Goal: Information Seeking & Learning: Check status

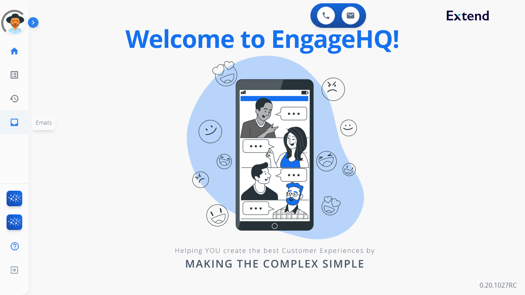
click at [16, 123] on mat-icon "inbox" at bounding box center [14, 123] width 10 height 10
select select "**********"
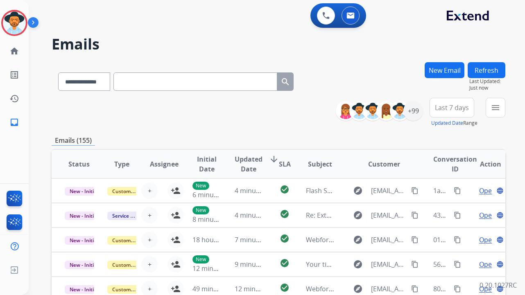
click at [168, 81] on input "text" at bounding box center [195, 81] width 164 height 18
paste input "**********"
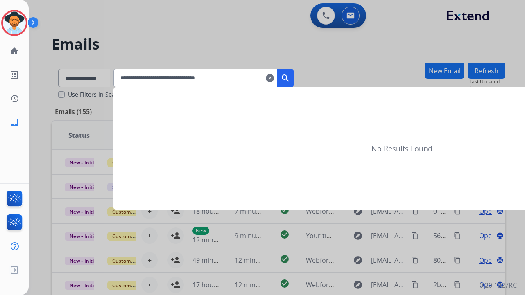
type input "**********"
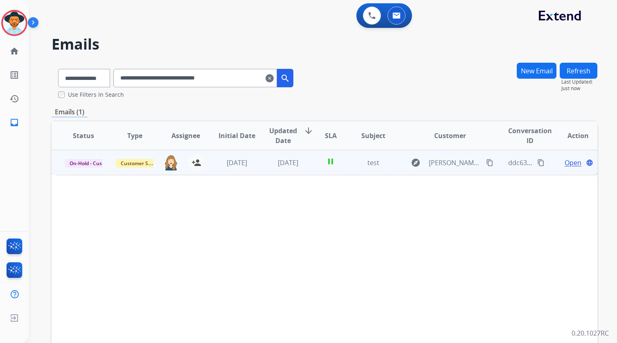
click at [524, 162] on span "Open" at bounding box center [573, 163] width 17 height 10
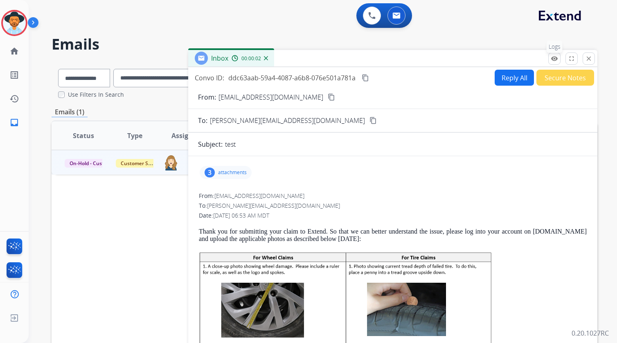
click at [524, 61] on mat-icon "remove_red_eye" at bounding box center [554, 58] width 7 height 7
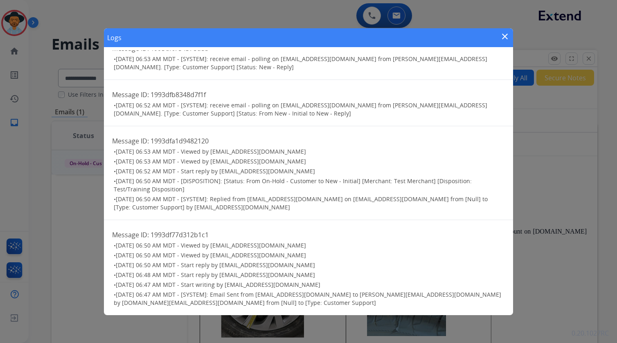
scroll to position [63, 0]
click at [511, 35] on div "Logs close" at bounding box center [308, 37] width 409 height 19
click at [508, 36] on mat-icon "close" at bounding box center [505, 37] width 10 height 10
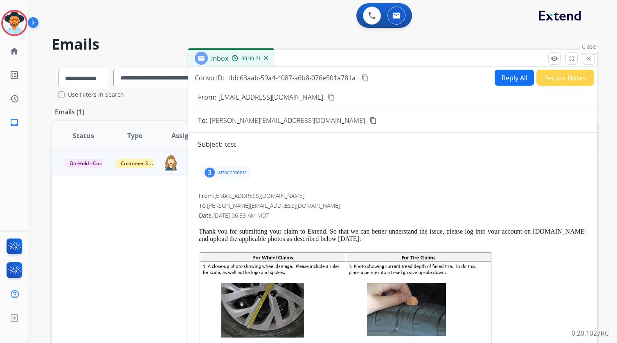
click at [524, 57] on mat-icon "close" at bounding box center [588, 58] width 7 height 7
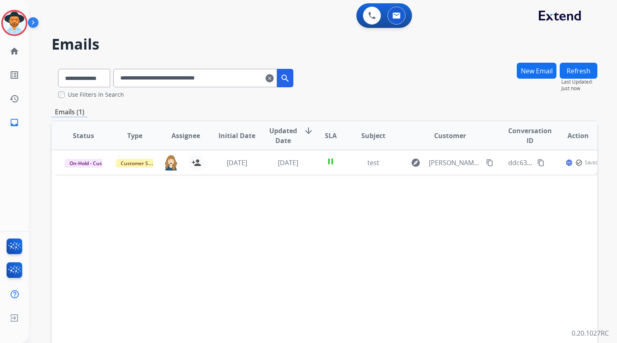
click at [210, 228] on div "Status Type Assignee Initial Date Updated Date arrow_downward SLA Subject Custo…" at bounding box center [325, 257] width 546 height 274
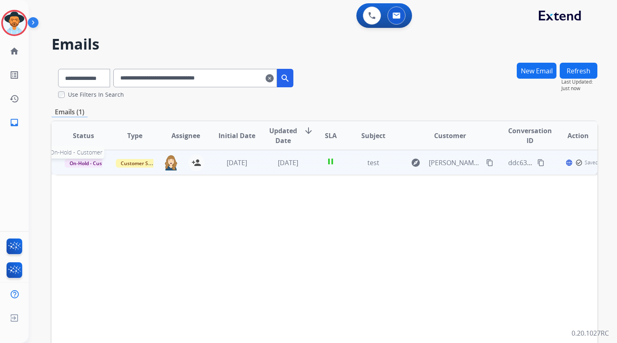
click at [82, 160] on span "On-Hold - Customer" at bounding box center [93, 163] width 57 height 9
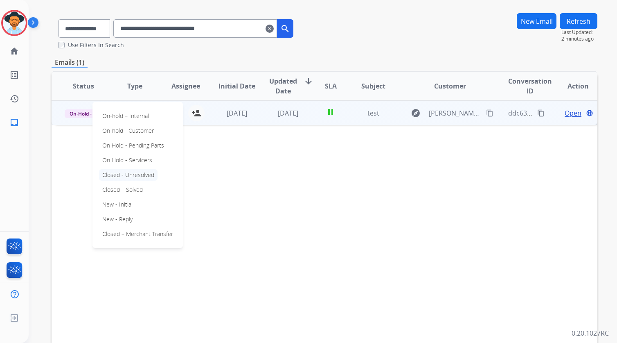
scroll to position [0, 0]
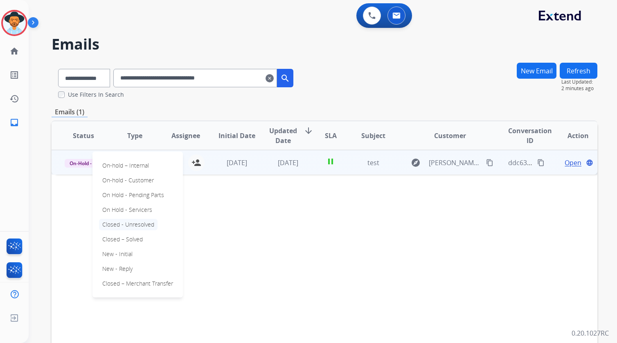
click at [150, 224] on p "Closed - Unresolved" at bounding box center [128, 224] width 59 height 11
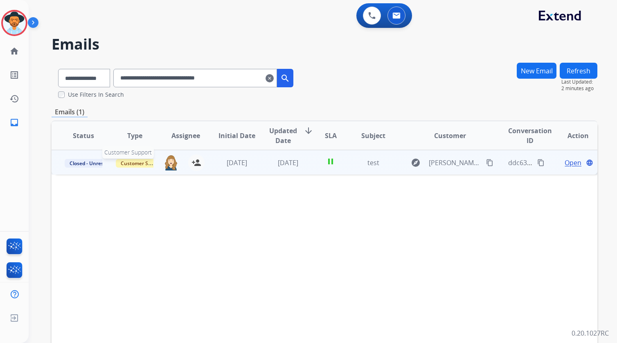
click at [141, 163] on span "Customer Support" at bounding box center [142, 163] width 53 height 9
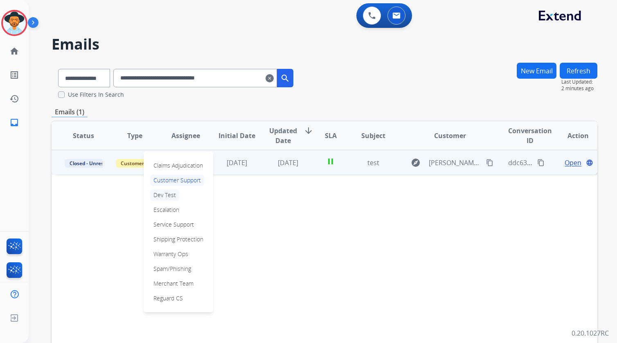
click at [167, 195] on p "Dev Test" at bounding box center [164, 194] width 29 height 11
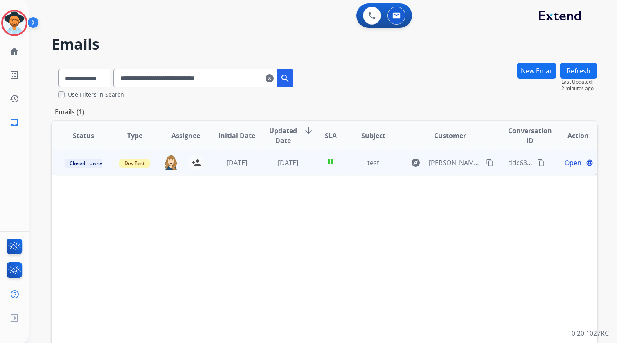
click at [524, 163] on span "Open" at bounding box center [573, 163] width 17 height 10
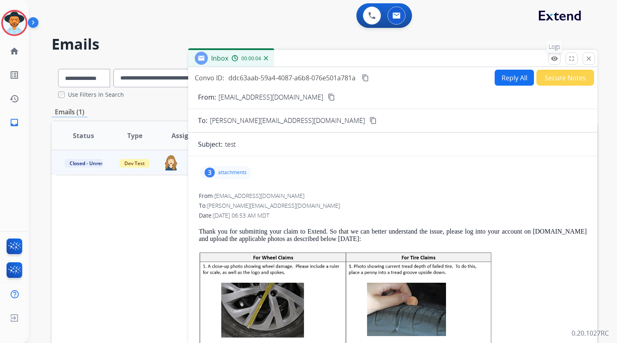
click at [524, 60] on button "remove_red_eye Logs" at bounding box center [555, 58] width 12 height 12
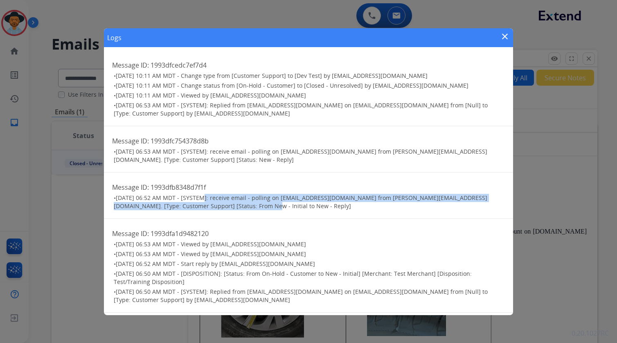
drag, startPoint x: 227, startPoint y: 209, endPoint x: 200, endPoint y: 198, distance: 29.2
click at [200, 198] on h3 "• [DATE] 06:52 AM MDT - [SYSTEM]: receive email - polling on [EMAIL_ADDRESS][DO…" at bounding box center [309, 202] width 391 height 16
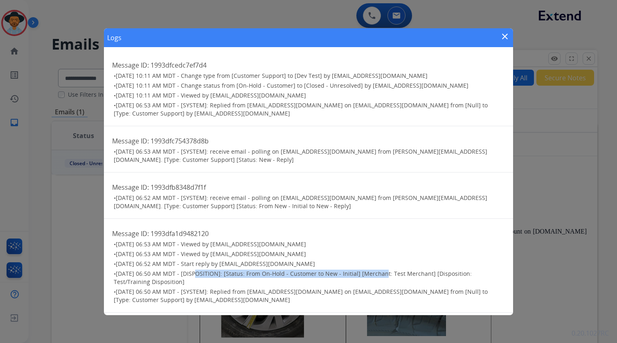
drag, startPoint x: 194, startPoint y: 273, endPoint x: 379, endPoint y: 275, distance: 184.7
click at [379, 275] on span "[DATE] 06:50 AM MDT - [DISPOSITION]: [Status: From On-Hold - Customer to New - …" at bounding box center [293, 277] width 358 height 16
click at [506, 37] on mat-icon "close" at bounding box center [505, 37] width 10 height 10
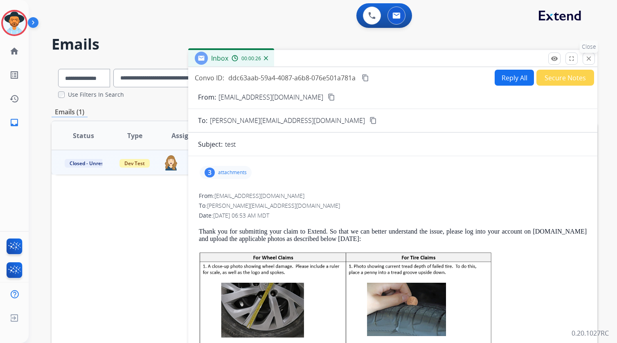
click at [524, 57] on mat-icon "close" at bounding box center [588, 58] width 7 height 7
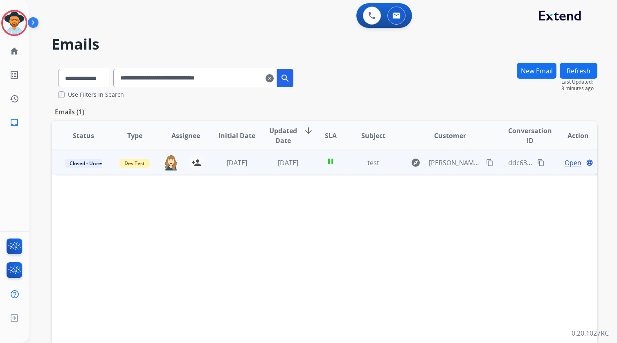
click at [274, 77] on mat-icon "clear" at bounding box center [270, 78] width 8 height 10
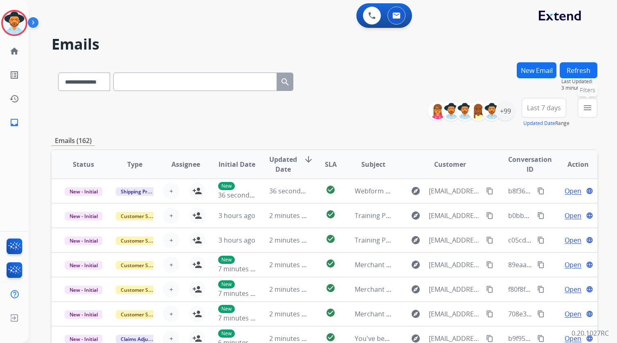
click at [524, 108] on button "menu Filters" at bounding box center [588, 108] width 20 height 20
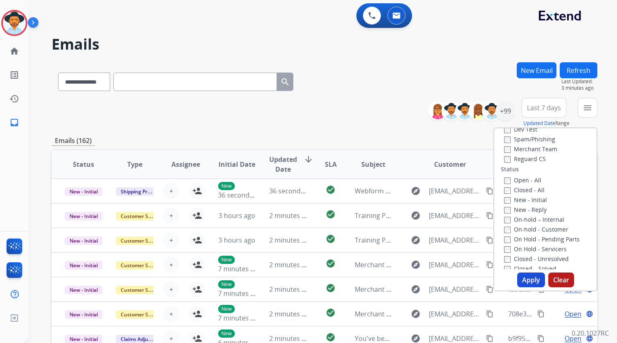
scroll to position [76, 0]
click at [524, 279] on button "Apply" at bounding box center [532, 279] width 28 height 15
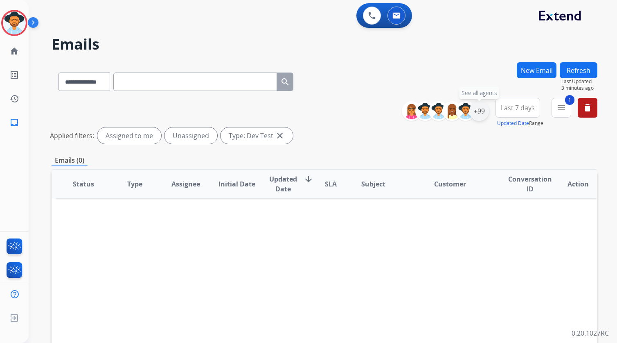
click at [484, 106] on div "+99" at bounding box center [480, 111] width 20 height 20
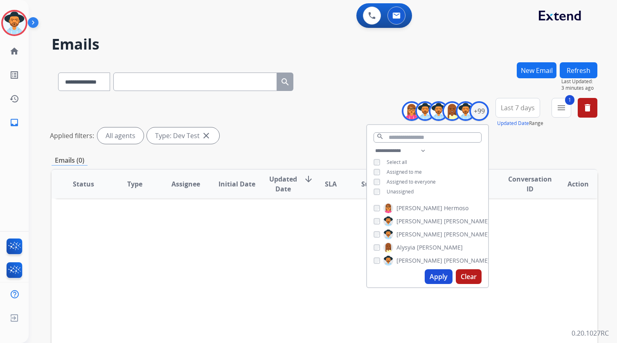
click at [440, 275] on button "Apply" at bounding box center [439, 276] width 28 height 15
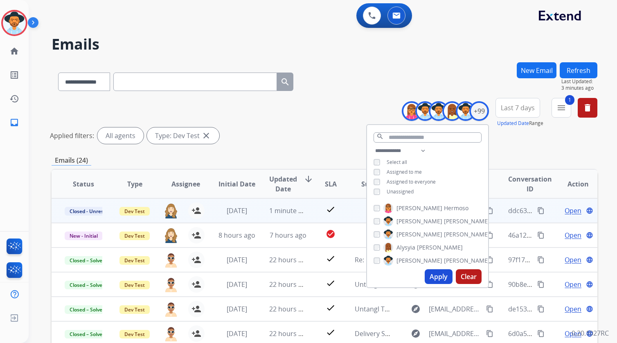
click at [274, 124] on div "**********" at bounding box center [325, 122] width 546 height 49
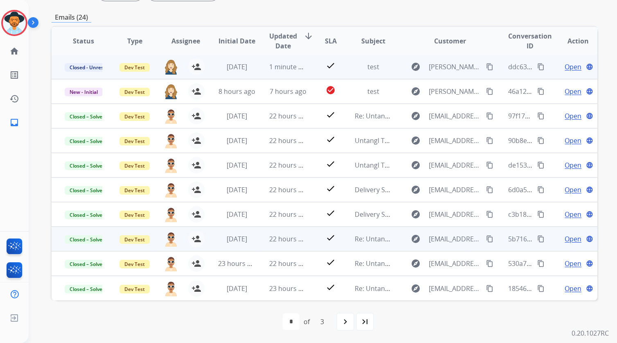
scroll to position [0, 0]
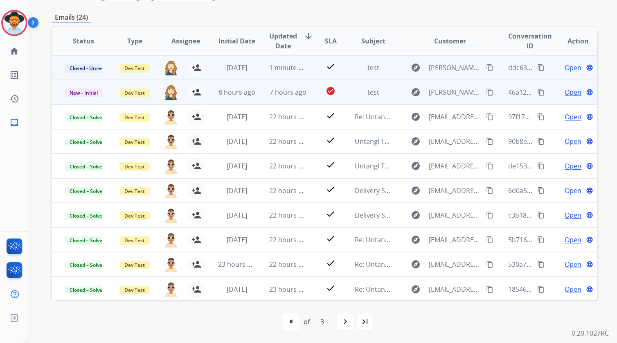
click at [524, 92] on span "Open" at bounding box center [573, 92] width 17 height 10
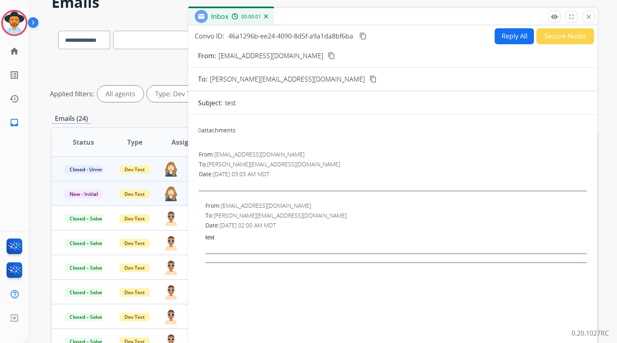
scroll to position [13, 0]
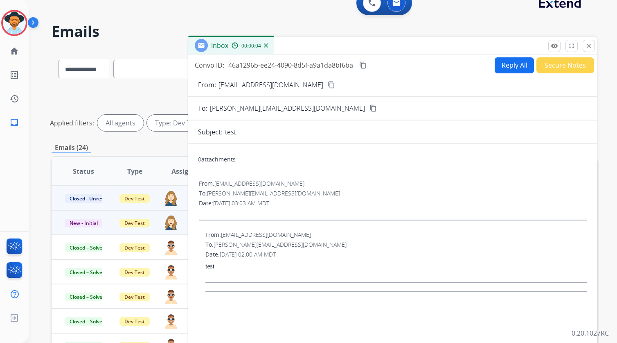
drag, startPoint x: 589, startPoint y: 46, endPoint x: 409, endPoint y: 119, distance: 194.3
click at [524, 46] on mat-icon "close" at bounding box center [588, 45] width 7 height 7
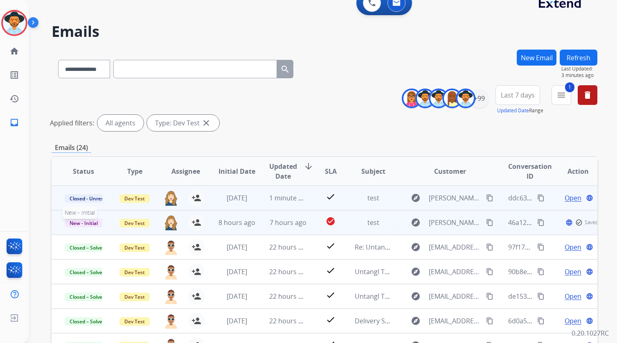
click at [83, 225] on span "New - Initial" at bounding box center [84, 223] width 38 height 9
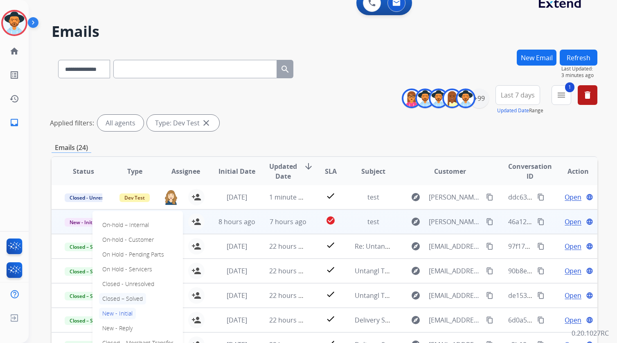
scroll to position [14, 0]
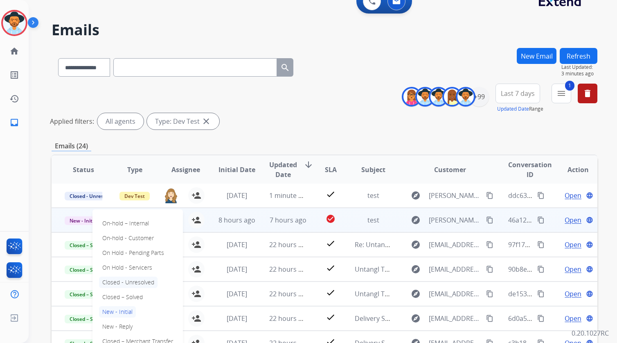
click at [145, 280] on p "Closed - Unresolved" at bounding box center [128, 281] width 59 height 11
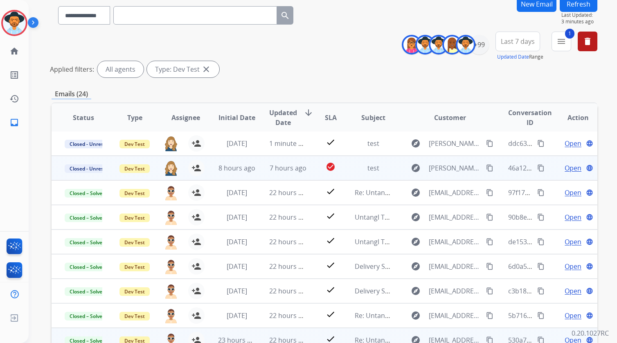
scroll to position [143, 0]
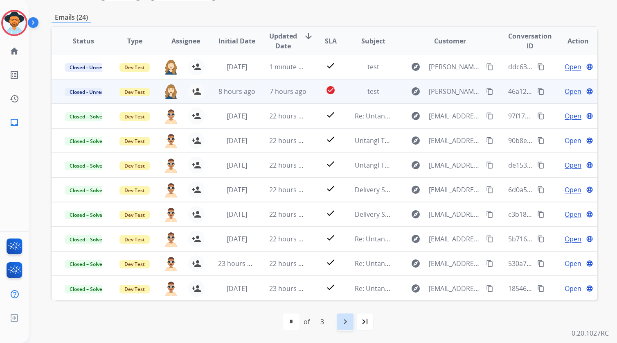
click at [349, 295] on mat-icon "navigate_next" at bounding box center [346, 321] width 10 height 10
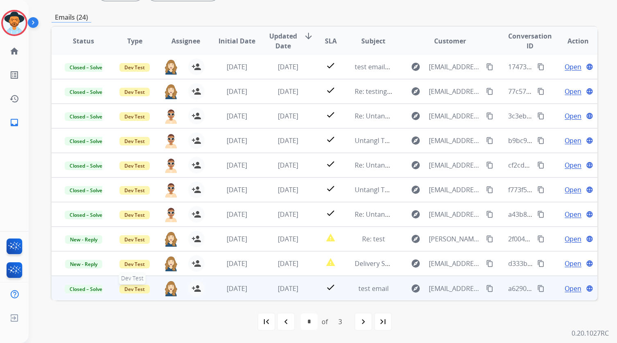
drag, startPoint x: 362, startPoint y: 325, endPoint x: 116, endPoint y: 293, distance: 248.6
click at [115, 292] on div "**********" at bounding box center [325, 130] width 546 height 423
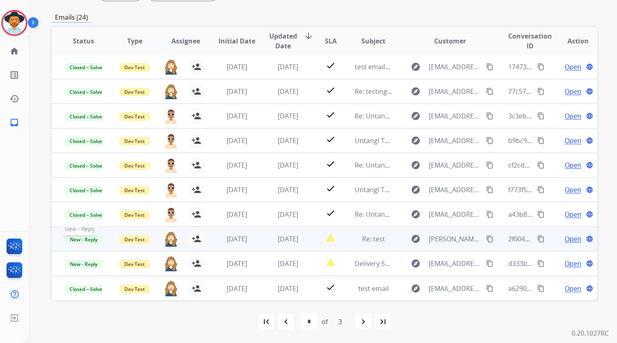
click at [84, 239] on span "New - Reply" at bounding box center [83, 239] width 37 height 9
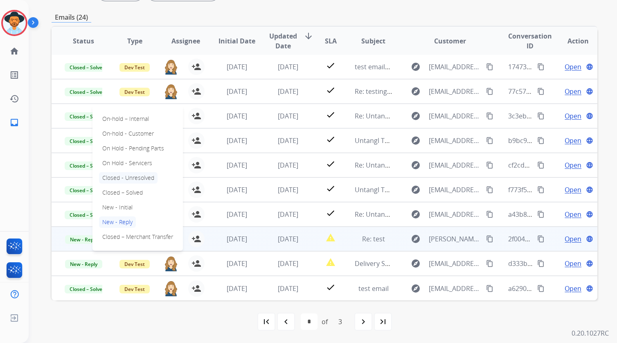
click at [146, 179] on p "Closed - Unresolved" at bounding box center [128, 177] width 59 height 11
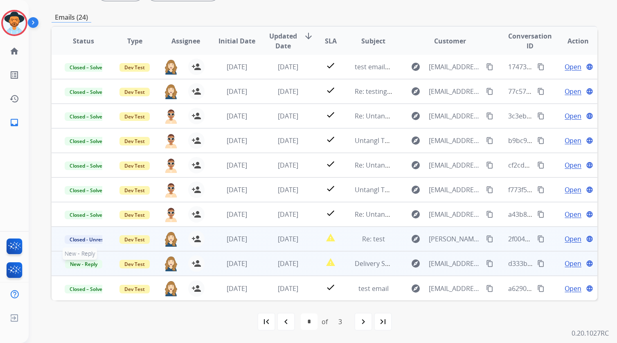
click at [88, 265] on span "New - Reply" at bounding box center [83, 264] width 37 height 9
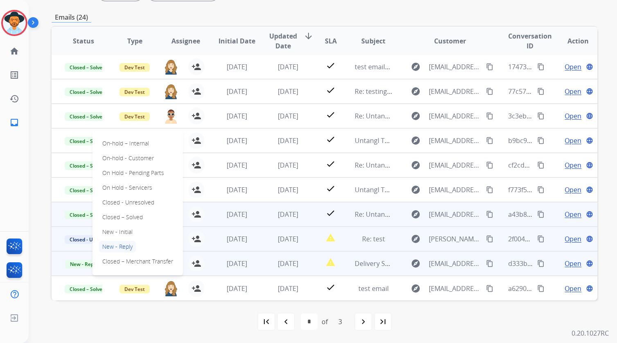
drag, startPoint x: 142, startPoint y: 198, endPoint x: 136, endPoint y: 215, distance: 18.0
click at [142, 199] on p "Closed - Unresolved" at bounding box center [128, 202] width 59 height 11
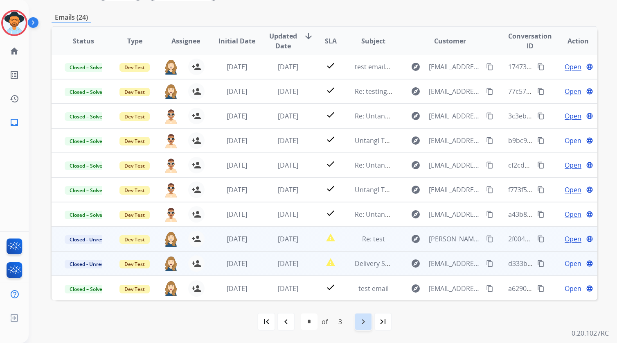
click at [365, 295] on mat-icon "navigate_next" at bounding box center [364, 321] width 10 height 10
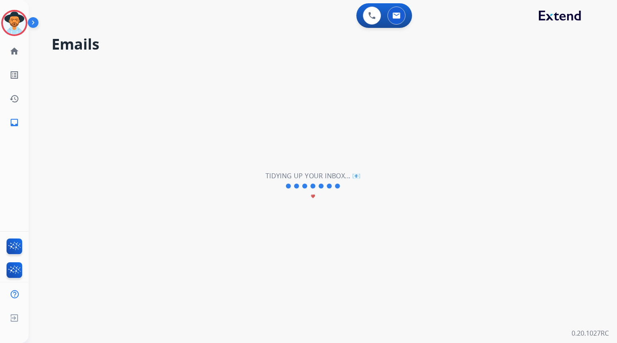
scroll to position [0, 0]
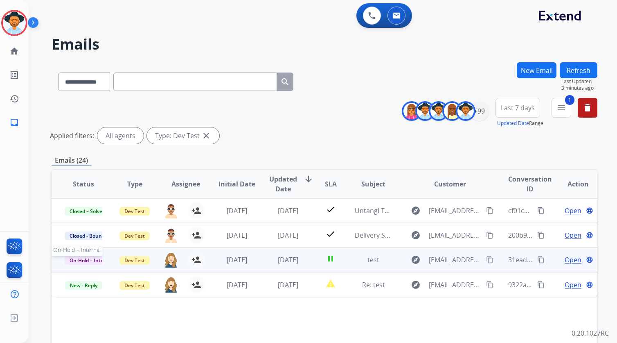
click at [95, 262] on span "On-Hold – Internal" at bounding box center [91, 260] width 53 height 9
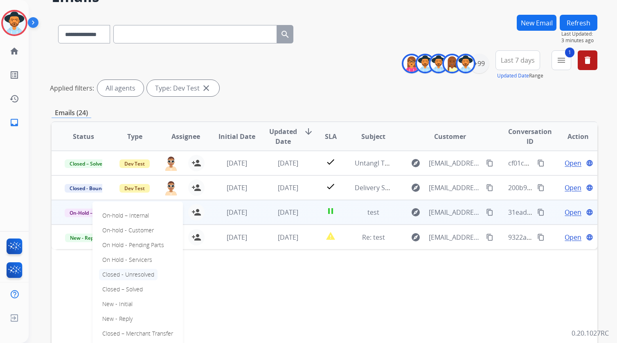
scroll to position [81, 0]
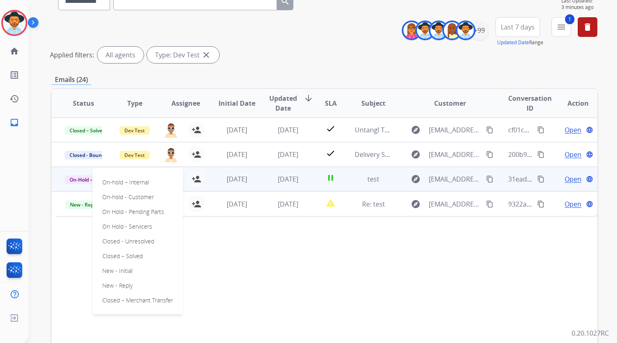
click at [296, 255] on div "Status Type Assignee Initial Date Updated Date arrow_downward SLA Subject Custo…" at bounding box center [325, 225] width 546 height 274
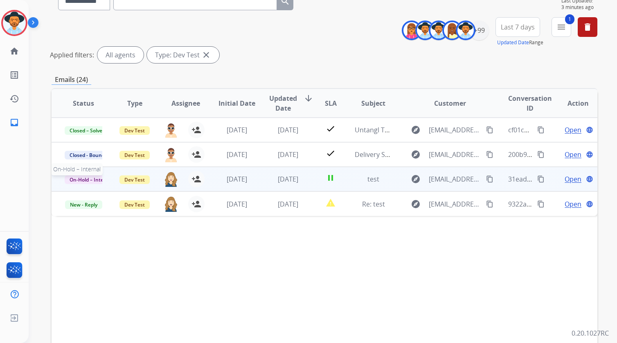
click at [77, 178] on span "On-Hold – Internal" at bounding box center [91, 179] width 53 height 9
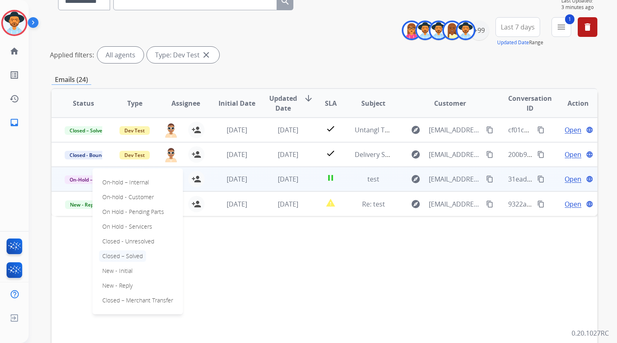
click at [144, 253] on p "Closed – Solved" at bounding box center [122, 255] width 47 height 11
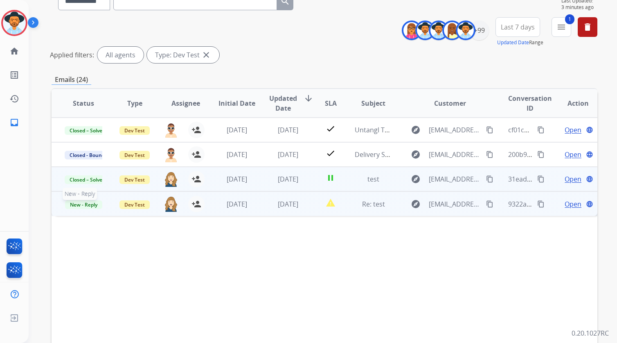
click at [93, 206] on span "New - Reply" at bounding box center [83, 204] width 37 height 9
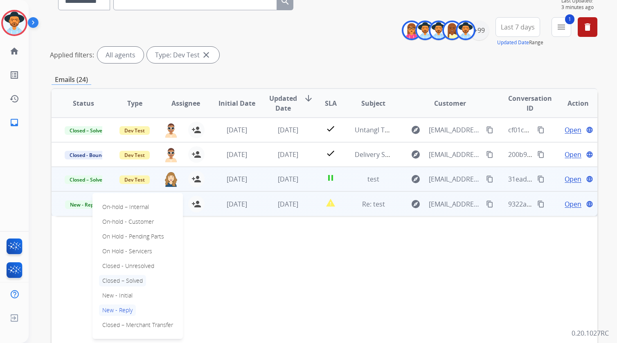
click at [138, 281] on p "Closed – Solved" at bounding box center [122, 280] width 47 height 11
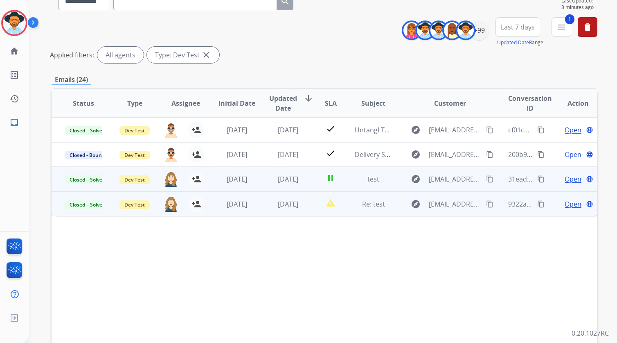
click at [278, 284] on div "Status Type Assignee Initial Date Updated Date arrow_downward SLA Subject Custo…" at bounding box center [325, 225] width 546 height 274
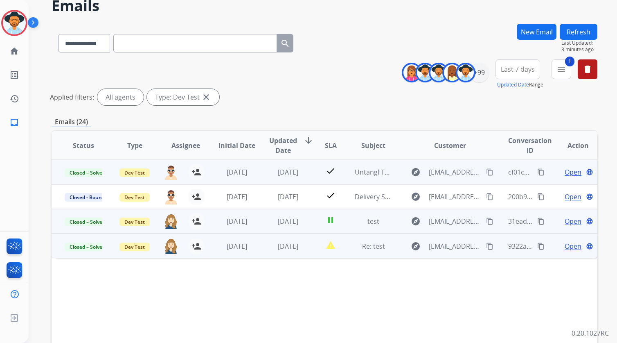
scroll to position [0, 0]
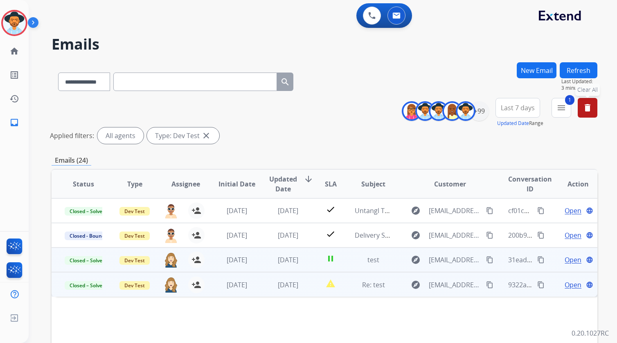
click at [524, 108] on mat-icon "delete" at bounding box center [588, 108] width 10 height 10
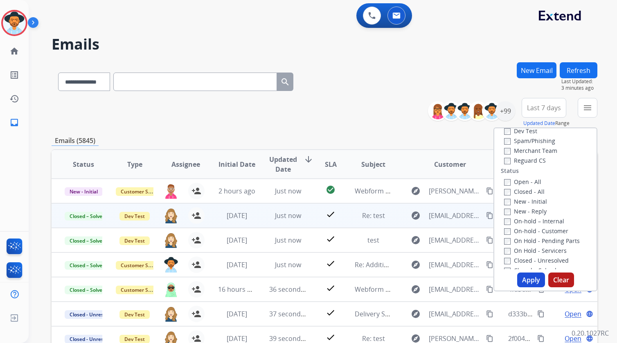
click at [356, 104] on div "**********" at bounding box center [325, 112] width 546 height 29
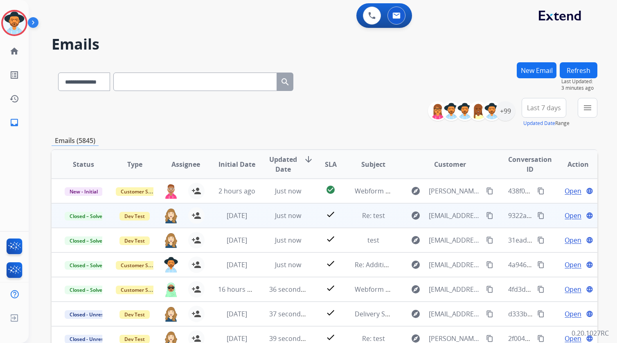
click at [524, 107] on div "**********" at bounding box center [323, 171] width 589 height 343
click at [524, 109] on mat-icon "menu" at bounding box center [588, 108] width 10 height 10
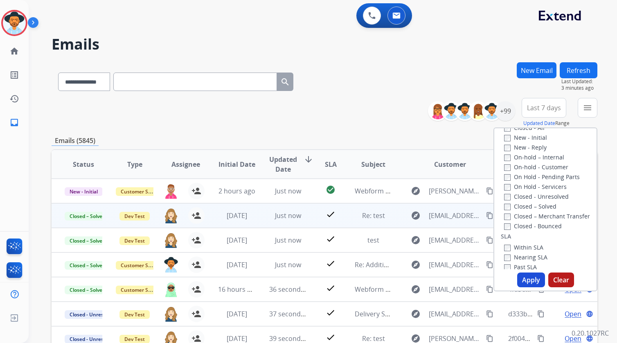
scroll to position [140, 0]
click at [524, 222] on label "Closed - Bounced" at bounding box center [533, 225] width 58 height 8
click at [524, 282] on button "Apply" at bounding box center [532, 279] width 28 height 15
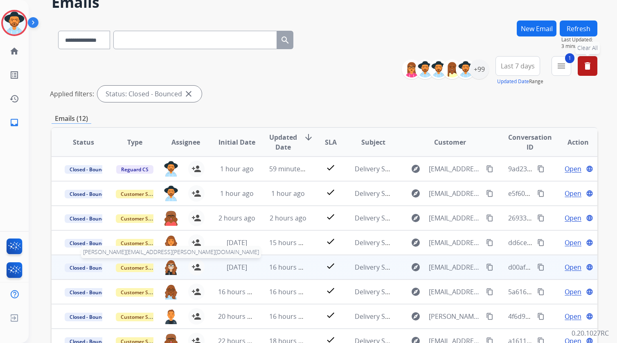
scroll to position [8, 0]
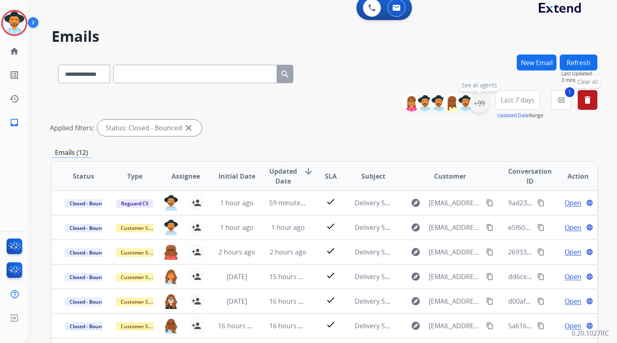
click at [484, 104] on div "+99" at bounding box center [480, 103] width 20 height 20
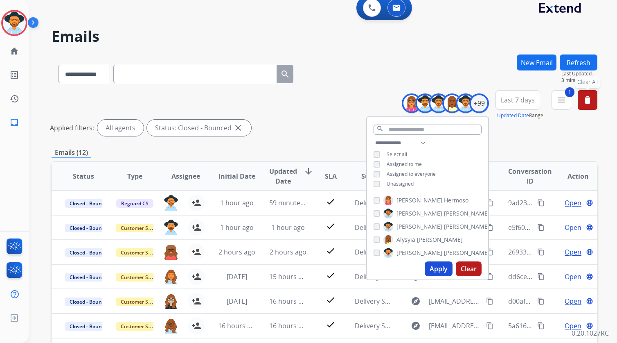
click at [441, 267] on button "Apply" at bounding box center [439, 268] width 28 height 15
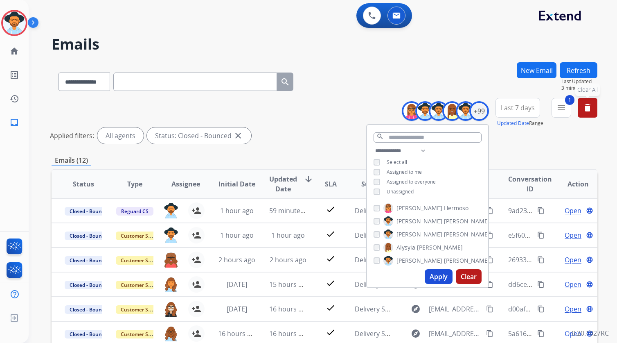
click at [311, 124] on div "**********" at bounding box center [325, 122] width 546 height 49
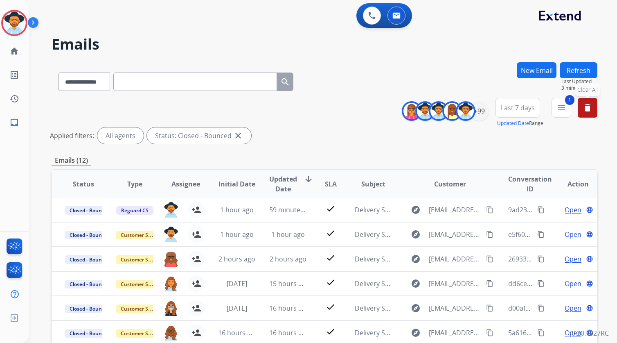
scroll to position [143, 0]
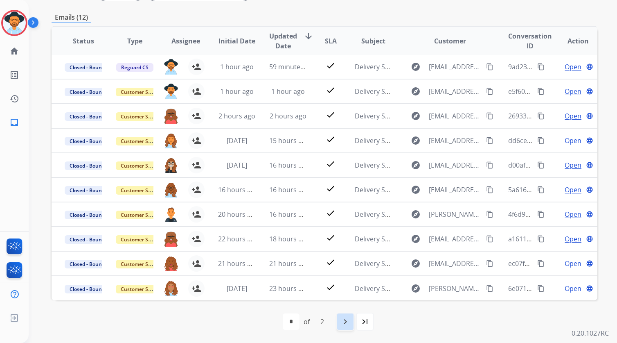
click at [346, 295] on mat-icon "navigate_next" at bounding box center [346, 321] width 10 height 10
select select "*"
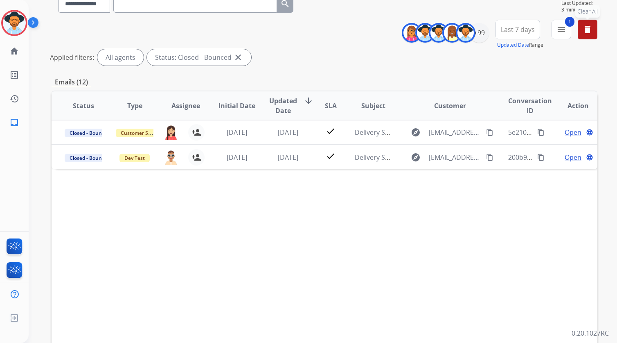
scroll to position [0, 0]
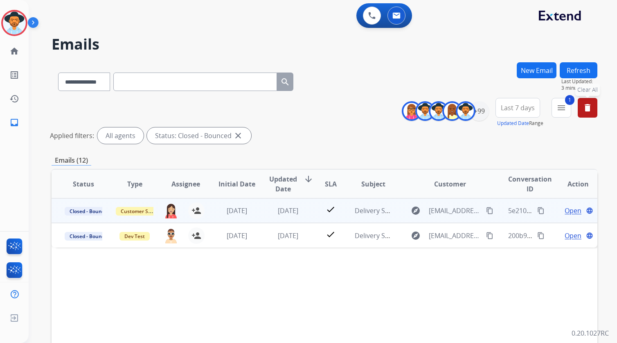
click at [524, 212] on span "Open" at bounding box center [573, 211] width 17 height 10
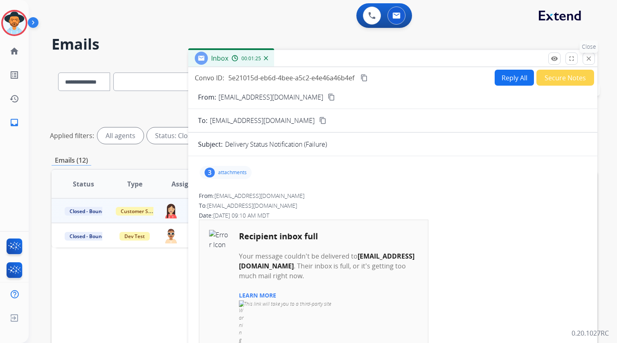
click at [524, 62] on button "close Close" at bounding box center [589, 58] width 12 height 12
